Goal: Check status: Check status

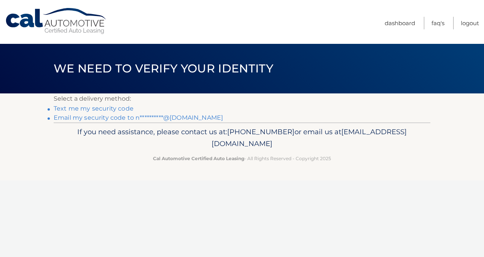
click at [124, 115] on link "**********" at bounding box center [138, 117] width 169 height 7
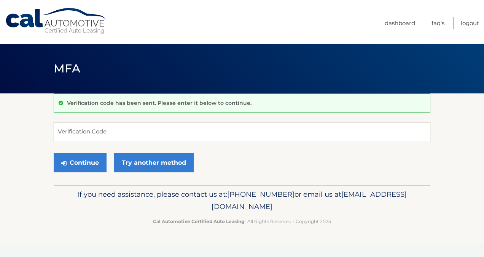
click at [108, 130] on input "Verification Code" at bounding box center [242, 131] width 377 height 19
type input "959145"
click at [95, 163] on button "Continue" at bounding box center [80, 162] width 53 height 19
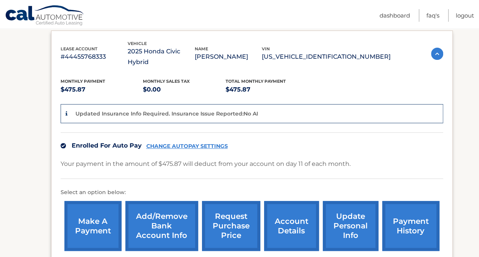
scroll to position [127, 0]
click at [294, 209] on link "account details" at bounding box center [291, 226] width 55 height 50
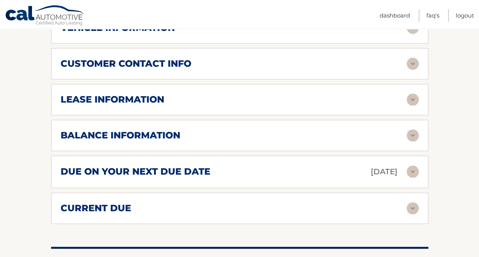
scroll to position [369, 0]
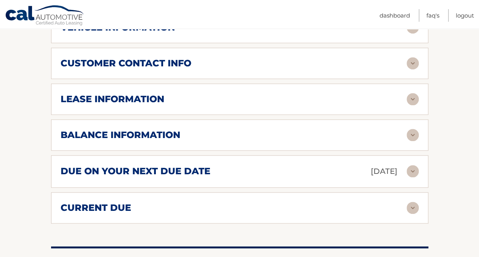
click at [247, 102] on div "lease information" at bounding box center [234, 98] width 346 height 11
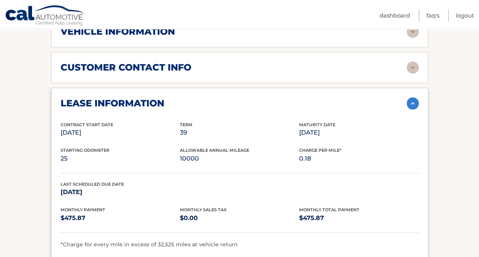
scroll to position [364, 0]
click at [247, 102] on div "lease information" at bounding box center [234, 103] width 346 height 11
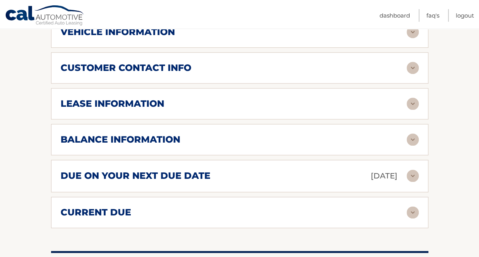
click at [230, 53] on div "customer contact info full name GIANNA BALZACGUZMAN street address 28 MATILDA A…" at bounding box center [239, 67] width 377 height 31
click at [227, 78] on div "customer contact info full name GIANNA BALZACGUZMAN street address 28 MATILDA A…" at bounding box center [239, 67] width 377 height 31
click at [218, 62] on div "customer contact info" at bounding box center [234, 67] width 346 height 11
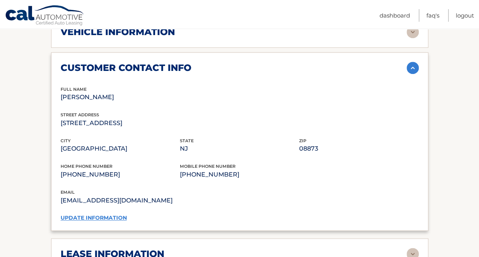
click at [218, 62] on div "customer contact info" at bounding box center [234, 67] width 346 height 11
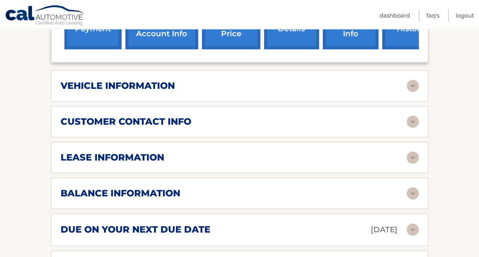
scroll to position [309, 0]
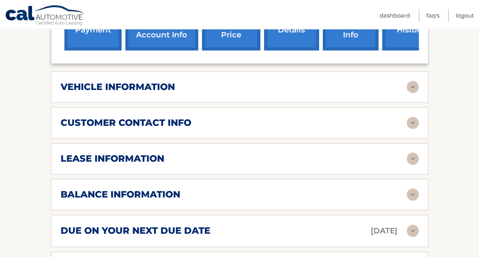
click at [214, 83] on div "vehicle information" at bounding box center [234, 86] width 346 height 11
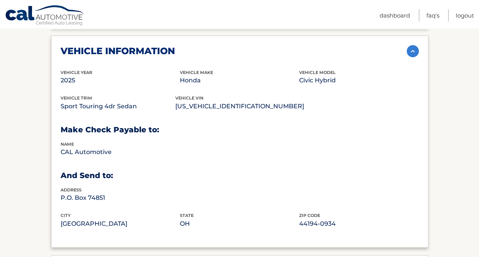
scroll to position [344, 0]
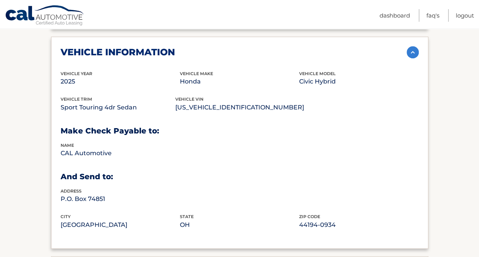
click at [244, 57] on div "vehicle information vehicle Year 2025 vehicle make Honda vehicle model Civic Hy…" at bounding box center [239, 143] width 377 height 212
click at [413, 53] on img at bounding box center [412, 52] width 12 height 12
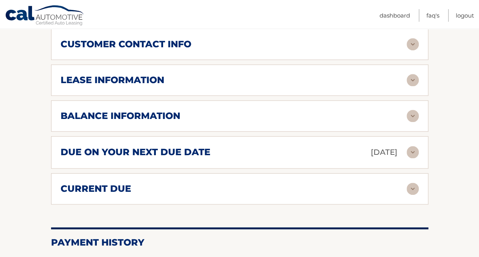
scroll to position [388, 0]
click at [216, 114] on div "balance information" at bounding box center [234, 115] width 346 height 11
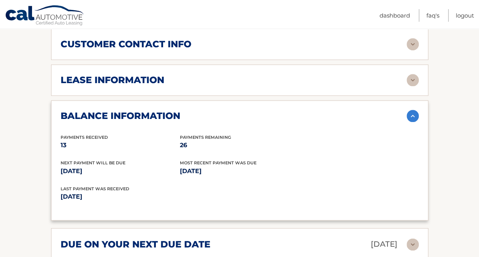
click at [201, 74] on div "lease information" at bounding box center [234, 79] width 346 height 11
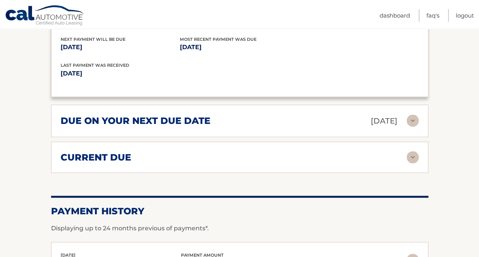
scroll to position [654, 0]
click at [171, 156] on div "current due" at bounding box center [234, 156] width 346 height 11
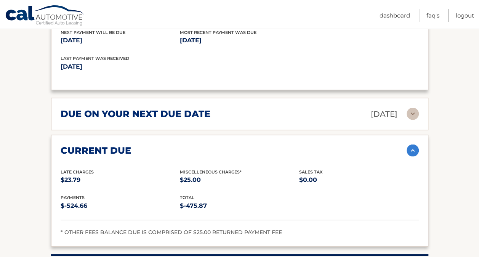
scroll to position [662, 0]
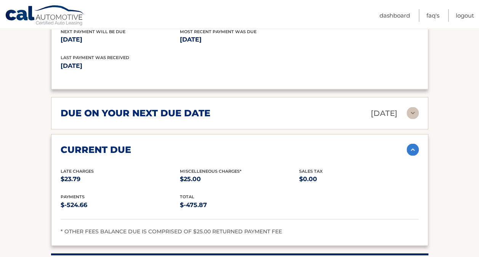
click at [162, 144] on div "current due" at bounding box center [234, 149] width 346 height 11
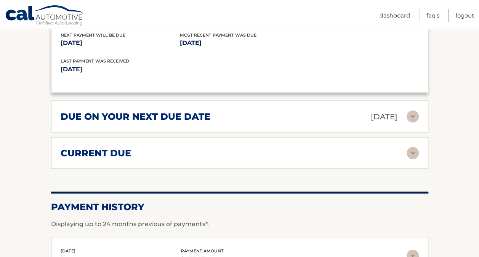
scroll to position [643, 0]
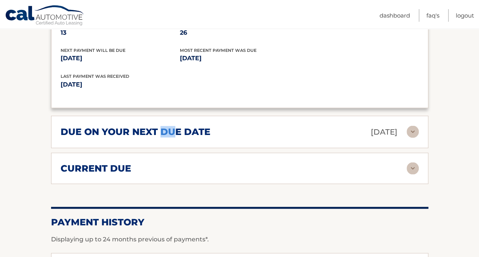
drag, startPoint x: 162, startPoint y: 142, endPoint x: 177, endPoint y: 128, distance: 21.5
click at [177, 128] on div "due on your next due date Oct 11, 2025 Late Charges $23.79 Miscellaneous Charge…" at bounding box center [239, 131] width 377 height 32
drag, startPoint x: 177, startPoint y: 128, endPoint x: 216, endPoint y: 133, distance: 39.3
click at [216, 133] on div "due on your next due date Oct 11, 2025" at bounding box center [234, 131] width 346 height 13
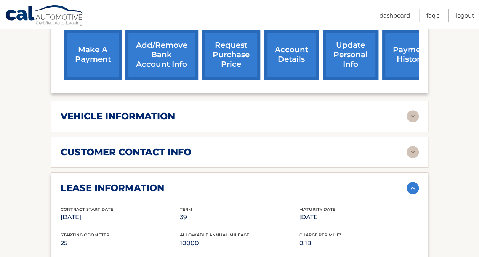
scroll to position [279, 0]
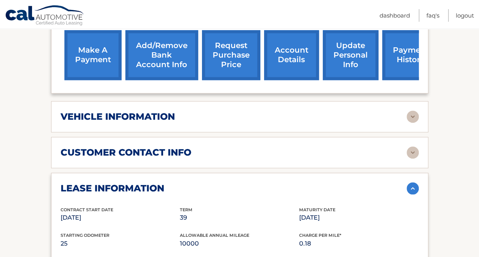
click at [216, 117] on div "vehicle information" at bounding box center [234, 116] width 346 height 11
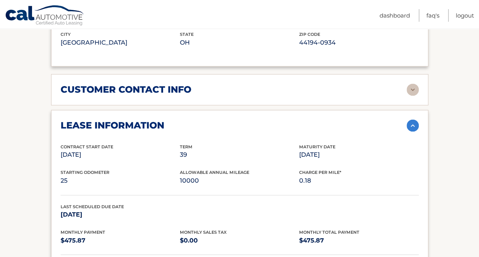
scroll to position [517, 0]
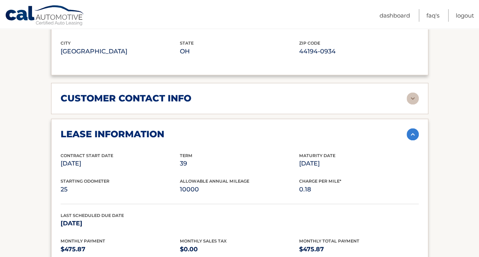
click at [228, 93] on div "customer contact info" at bounding box center [234, 98] width 346 height 11
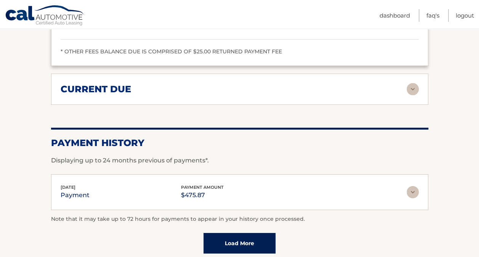
scroll to position [1138, 0]
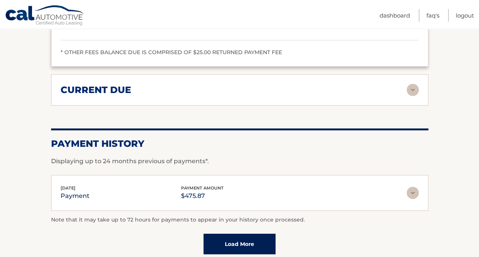
click at [227, 88] on div "current due" at bounding box center [234, 89] width 346 height 11
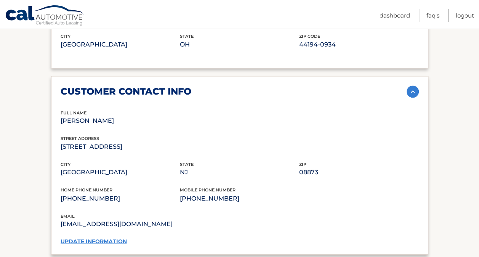
scroll to position [523, 0]
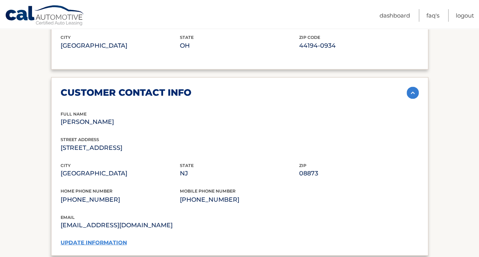
click at [227, 88] on div "customer contact info" at bounding box center [234, 92] width 346 height 11
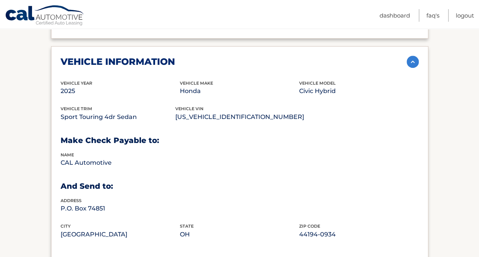
scroll to position [332, 0]
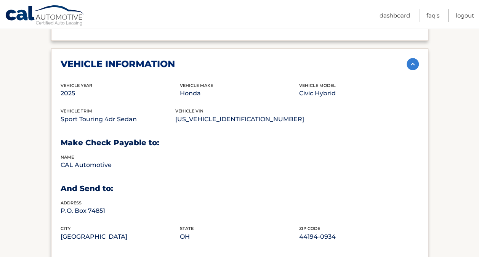
click at [221, 62] on div "vehicle information" at bounding box center [234, 63] width 346 height 11
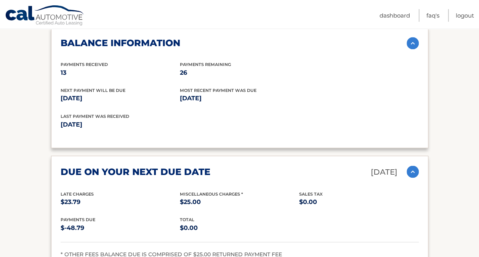
scroll to position [603, 0]
click at [249, 172] on div "due on your next due date Oct 11, 2025" at bounding box center [234, 171] width 346 height 13
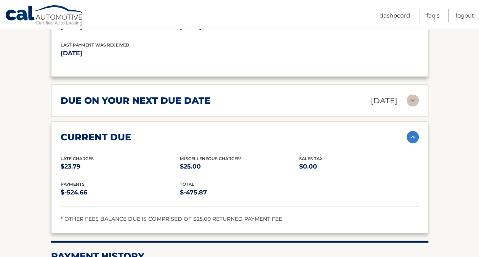
scroll to position [736, 0]
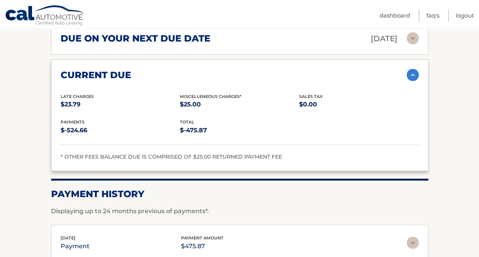
click at [408, 70] on img at bounding box center [412, 75] width 12 height 12
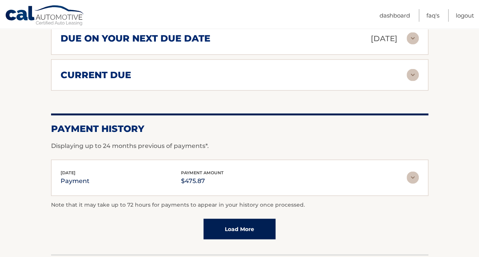
click at [408, 173] on img at bounding box center [412, 177] width 12 height 12
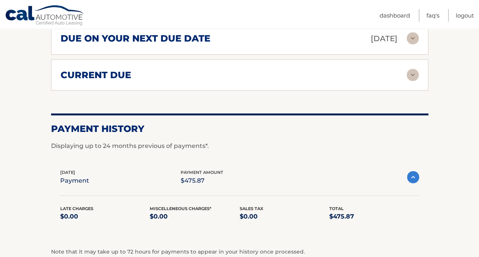
click at [408, 173] on img at bounding box center [413, 177] width 12 height 12
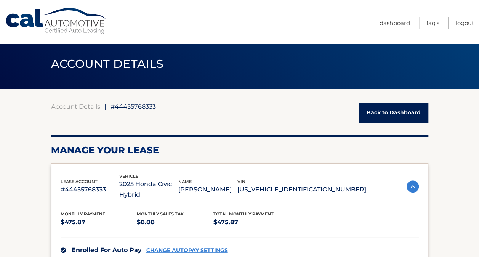
scroll to position [0, 0]
